Goal: Use online tool/utility: Use online tool/utility

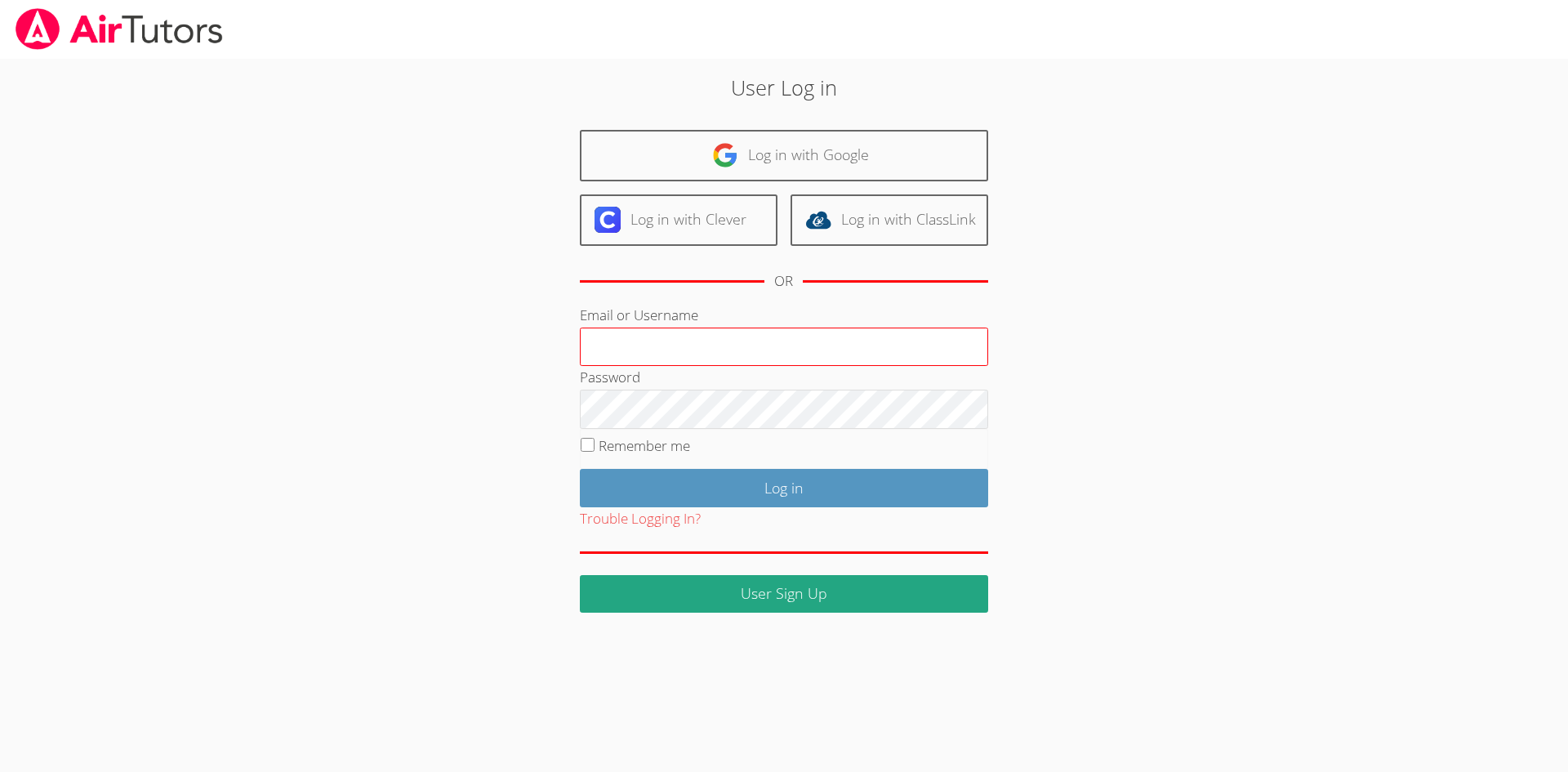
click at [804, 340] on input "Email or Username" at bounding box center [784, 347] width 409 height 39
type input "[EMAIL_ADDRESS][DOMAIN_NAME]"
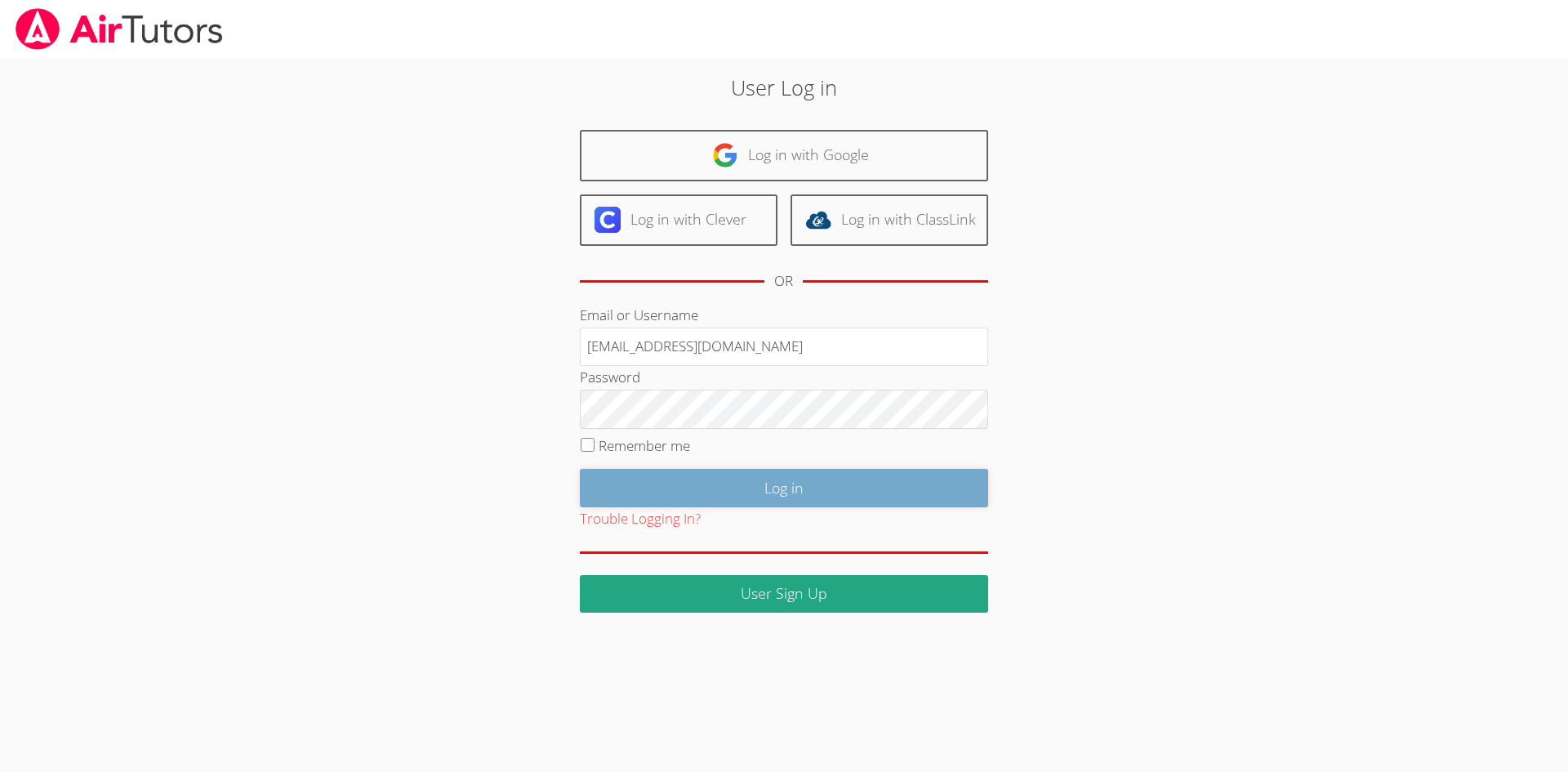
click at [825, 487] on input "Log in" at bounding box center [784, 487] width 409 height 38
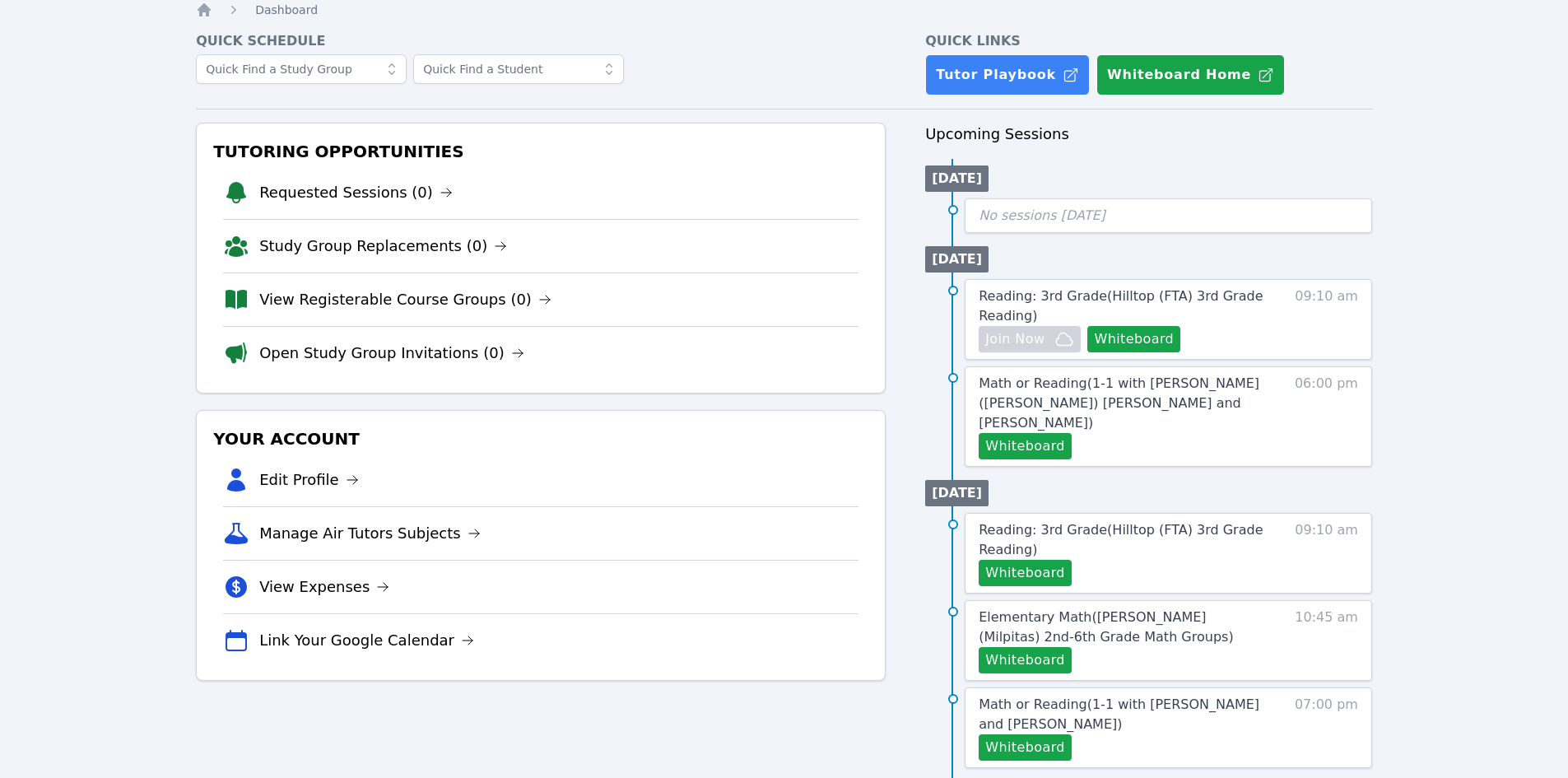
scroll to position [82, 0]
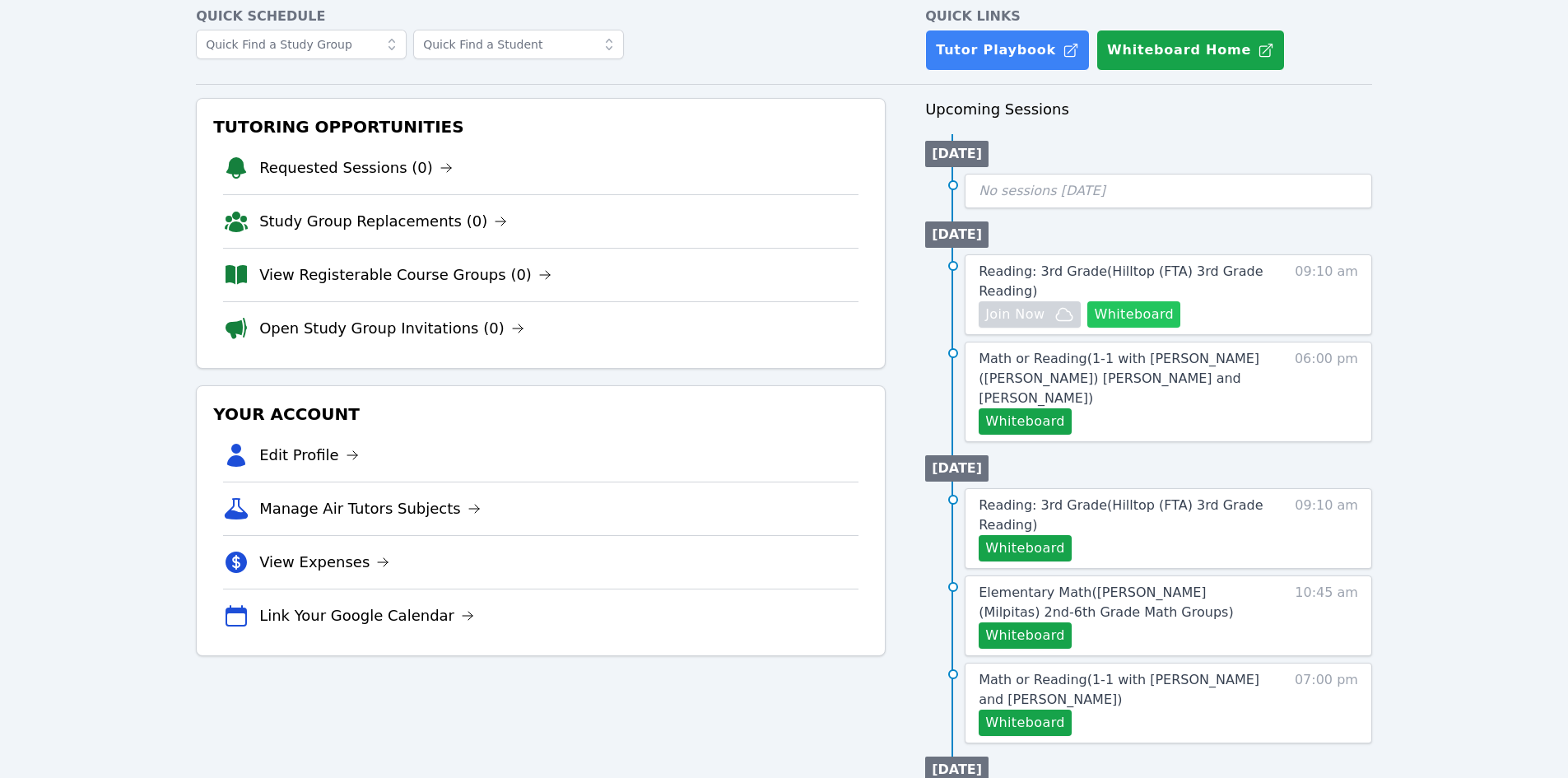
click at [1141, 309] on button "Whiteboard" at bounding box center [1134, 315] width 93 height 27
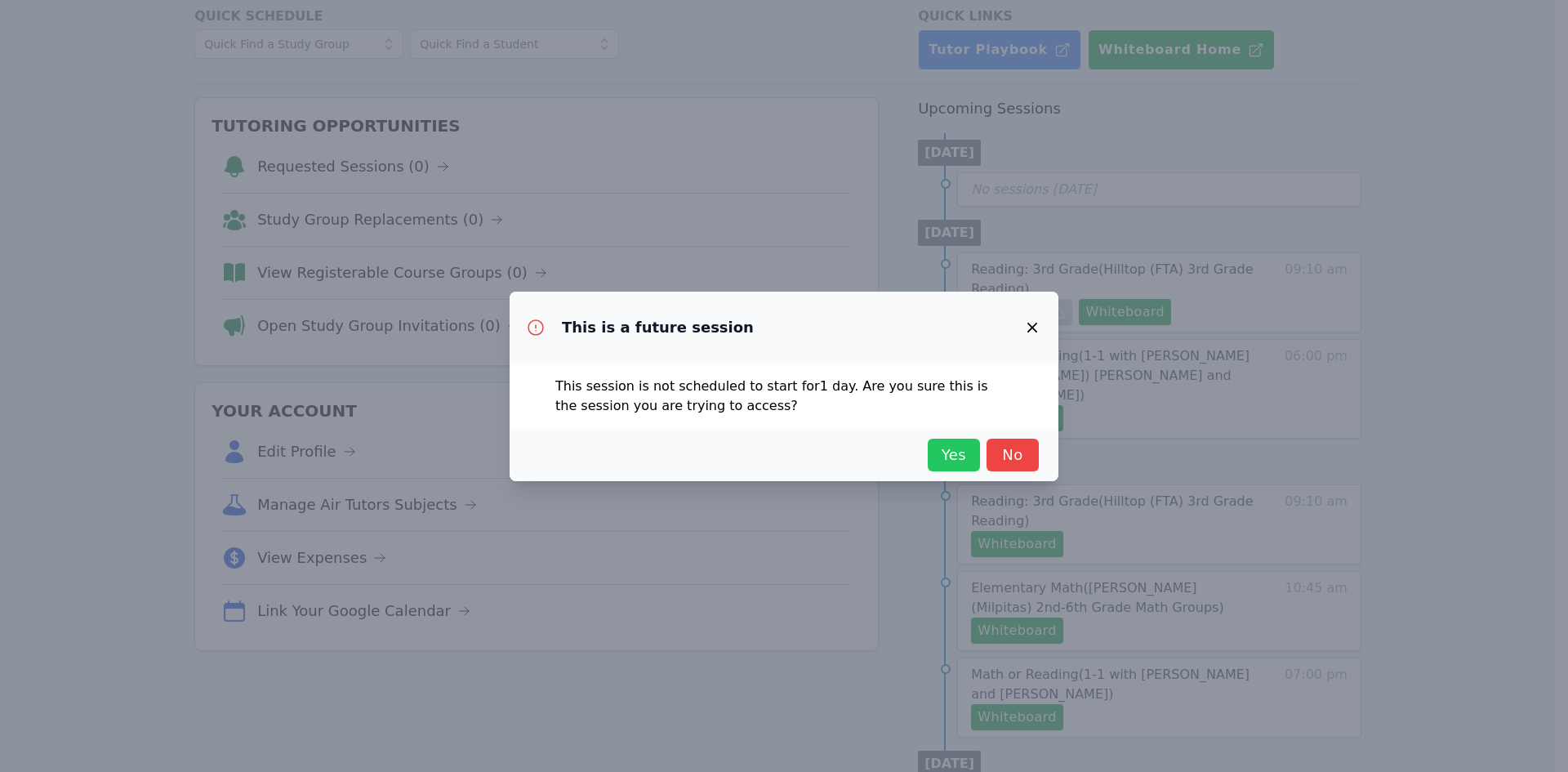
click at [952, 458] on span "Yes" at bounding box center [953, 455] width 36 height 23
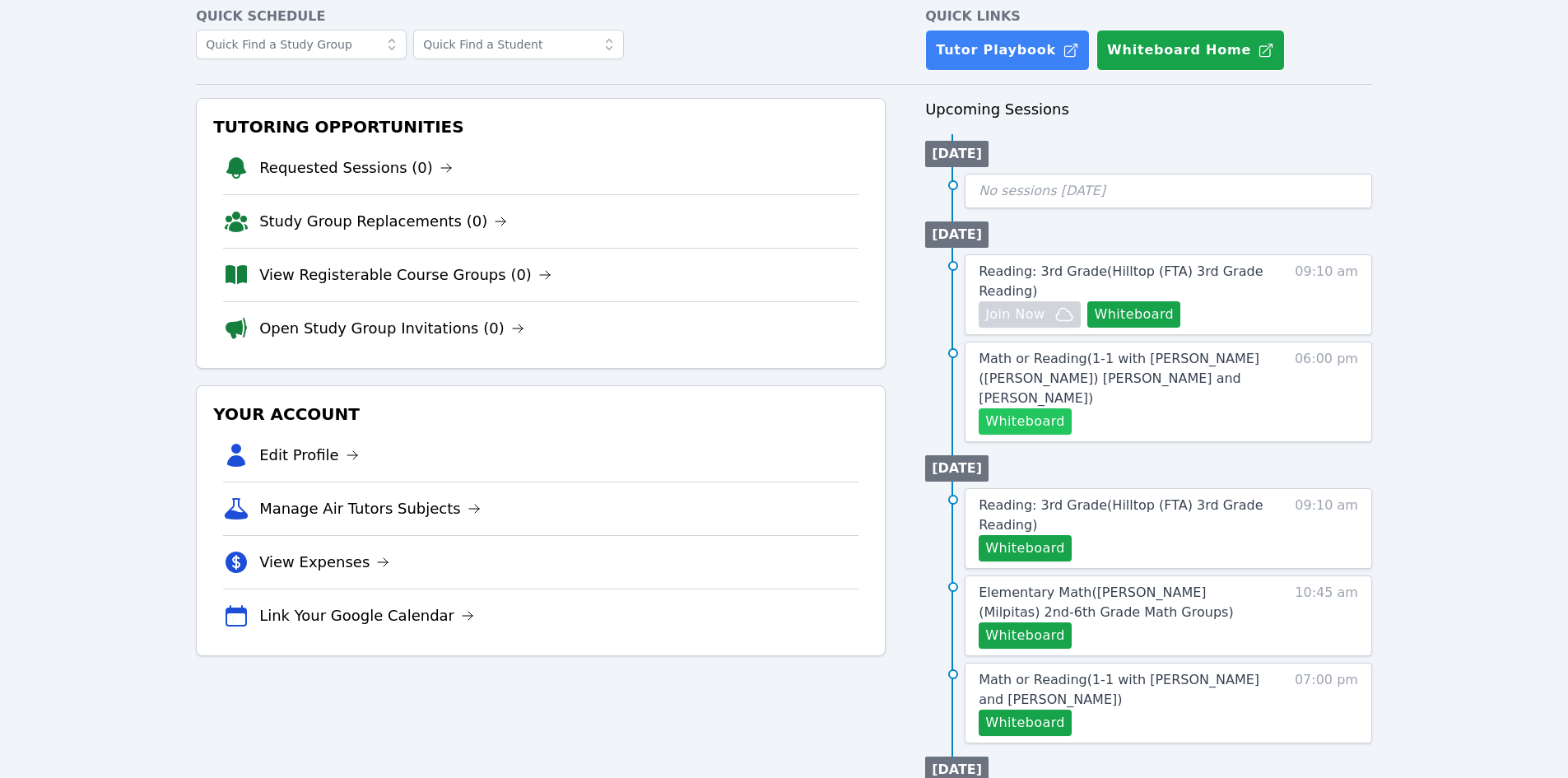
click at [1034, 408] on button "Whiteboard" at bounding box center [1025, 422] width 93 height 27
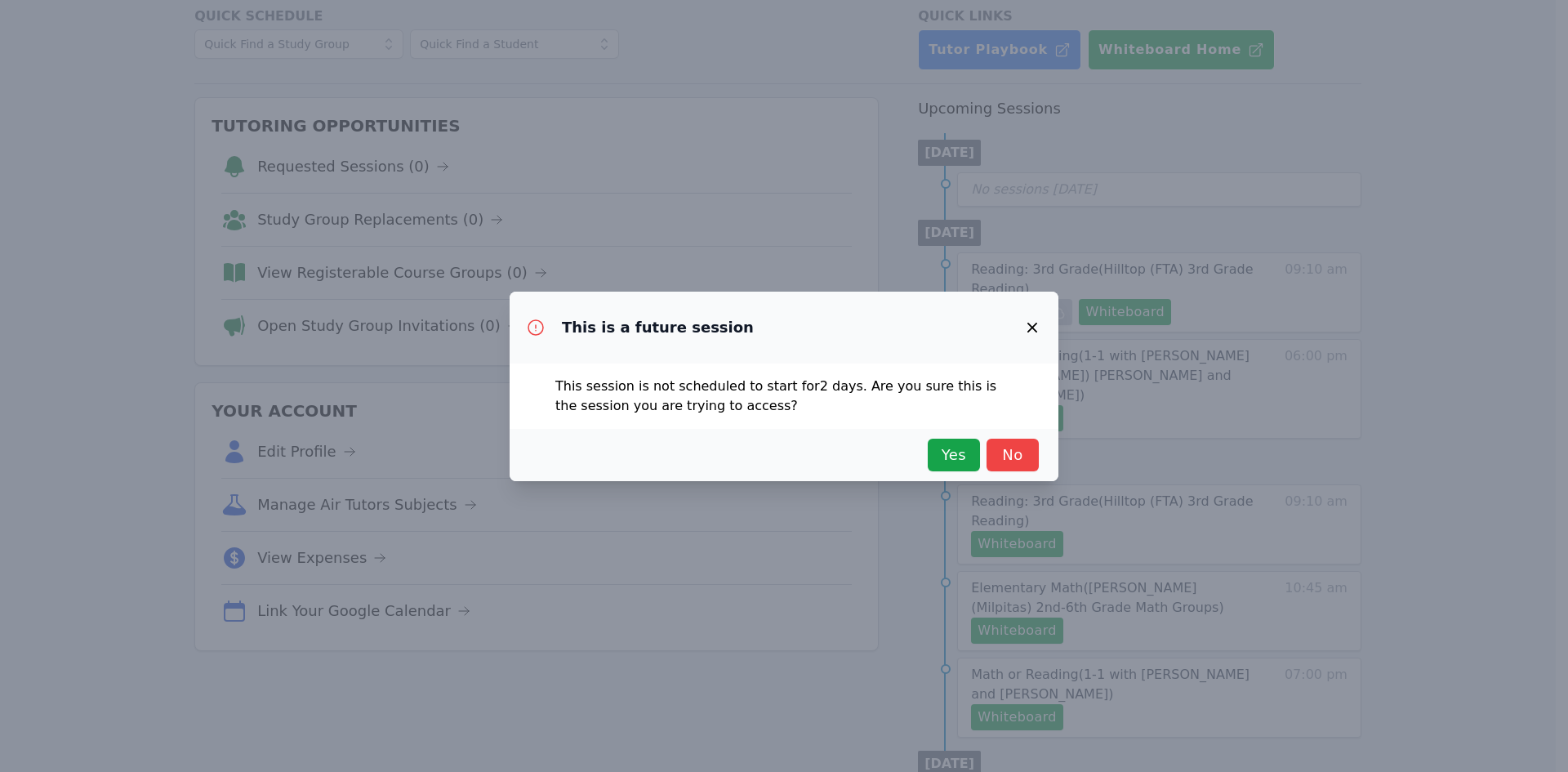
click at [1033, 332] on icon "button" at bounding box center [1032, 327] width 19 height 19
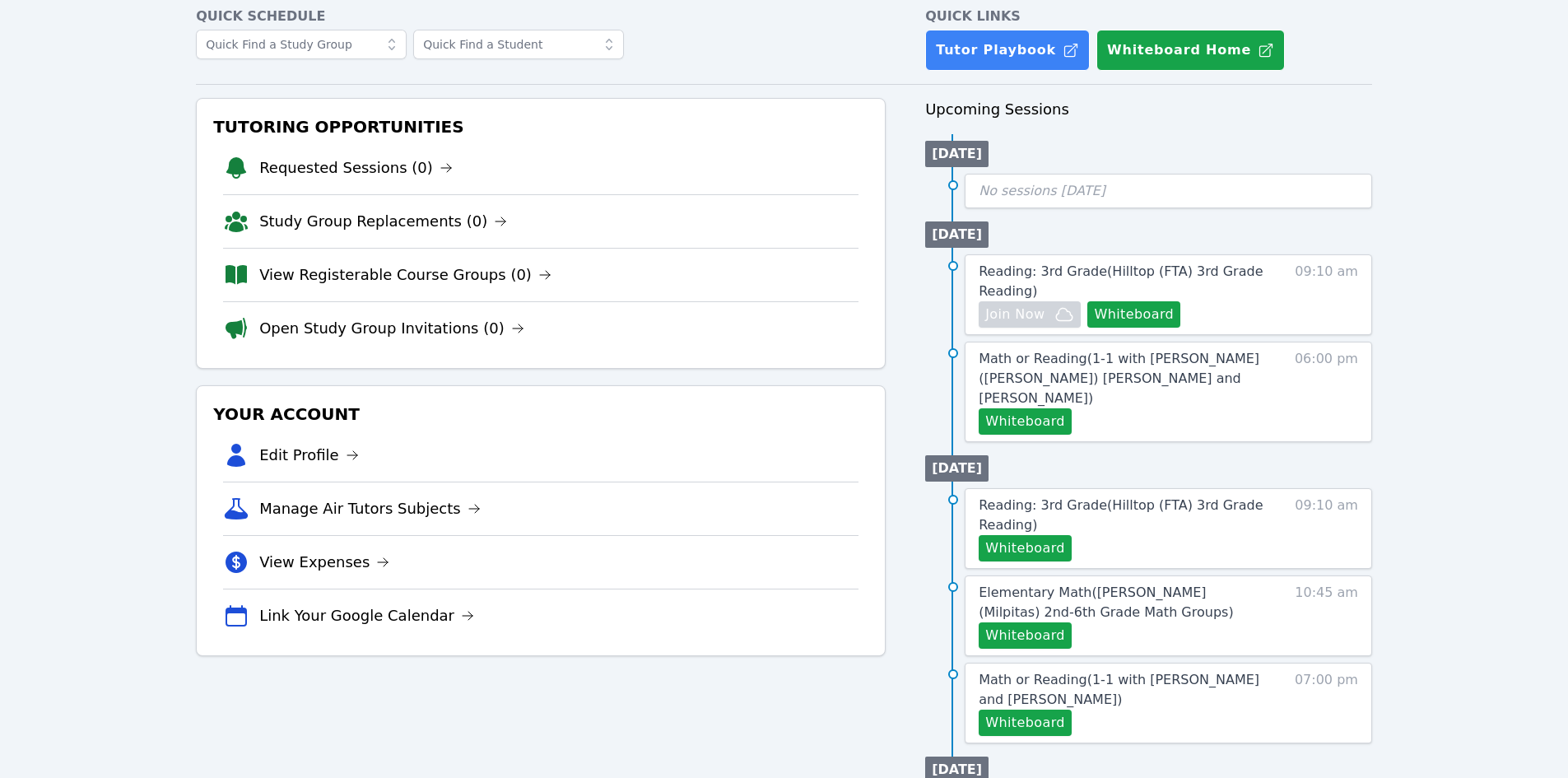
scroll to position [0, 0]
